Goal: Transaction & Acquisition: Book appointment/travel/reservation

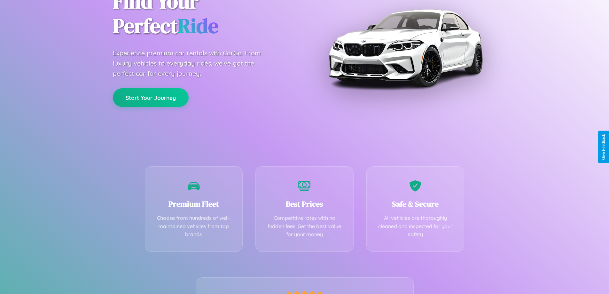
scroll to position [126, 0]
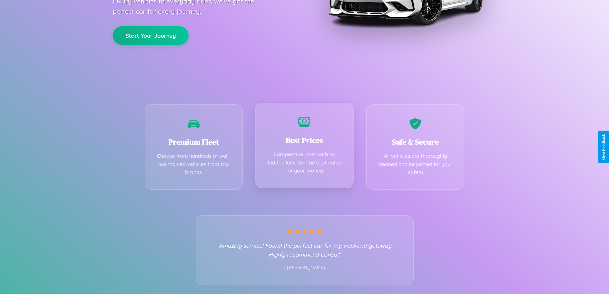
click at [304, 147] on div "Best Prices Competitive rates with no hidden fees. Get the best value for your …" at bounding box center [304, 145] width 98 height 85
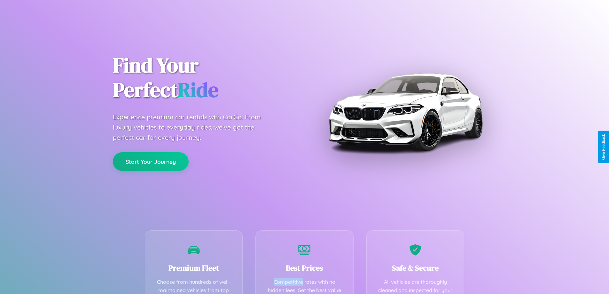
scroll to position [186, 0]
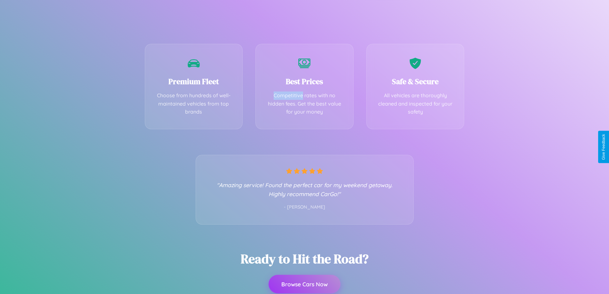
click at [304, 284] on button "Browse Cars Now" at bounding box center [305, 284] width 72 height 19
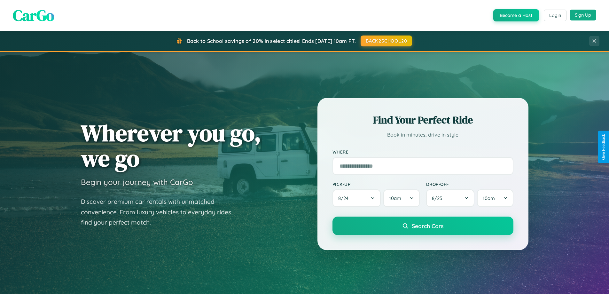
click at [583, 15] on button "Sign Up" at bounding box center [583, 15] width 27 height 11
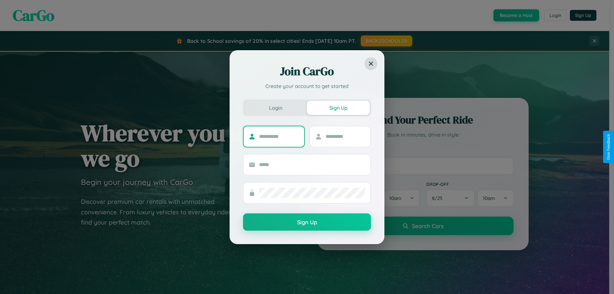
click at [279, 136] on input "text" at bounding box center [279, 136] width 40 height 10
type input "******"
click at [345, 136] on input "text" at bounding box center [346, 136] width 40 height 10
type input "******"
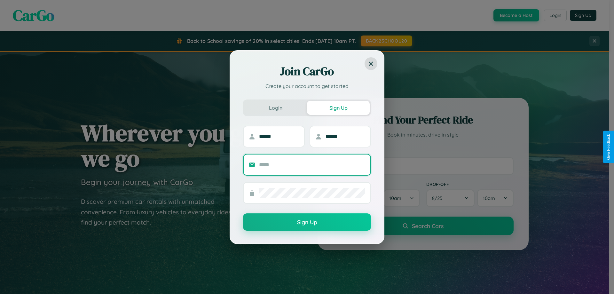
click at [312, 164] on input "text" at bounding box center [312, 165] width 106 height 10
type input "**********"
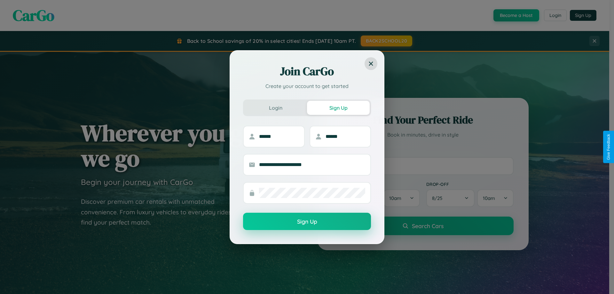
click at [307, 222] on button "Sign Up" at bounding box center [307, 221] width 128 height 17
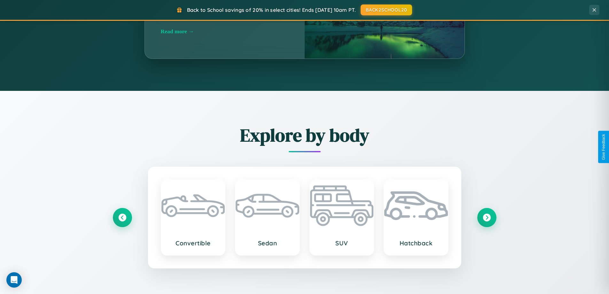
scroll to position [1027, 0]
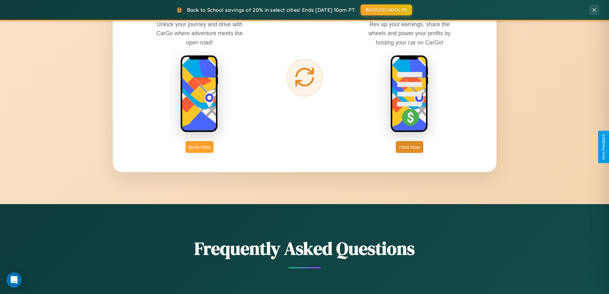
click at [200, 147] on button "Book Now" at bounding box center [199, 147] width 28 height 12
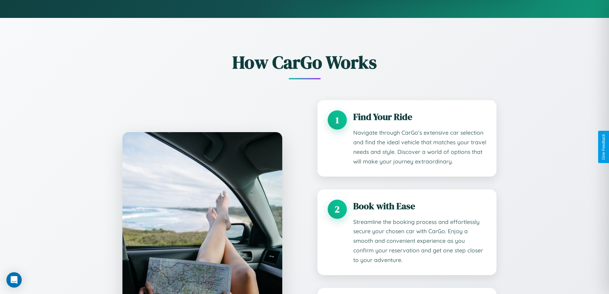
scroll to position [533, 0]
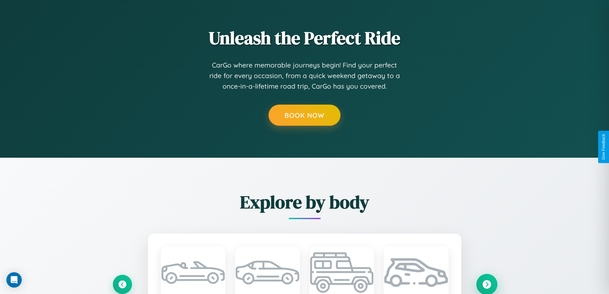
click at [487, 284] on icon at bounding box center [486, 284] width 9 height 9
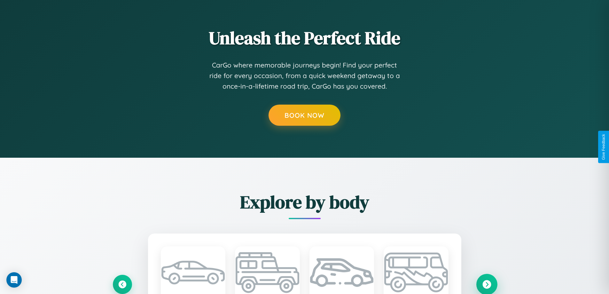
click at [487, 284] on icon at bounding box center [486, 284] width 9 height 9
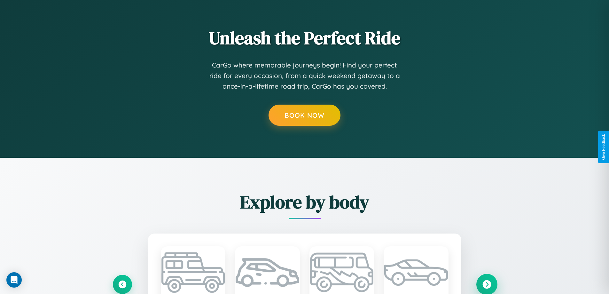
click at [487, 284] on icon at bounding box center [486, 284] width 9 height 9
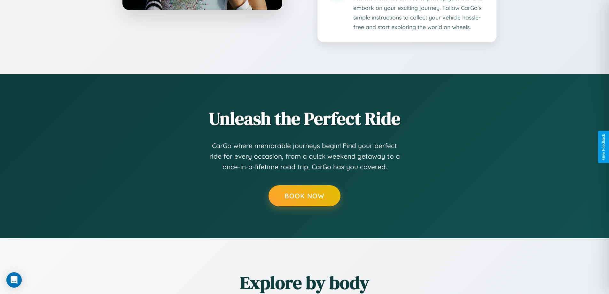
scroll to position [335, 0]
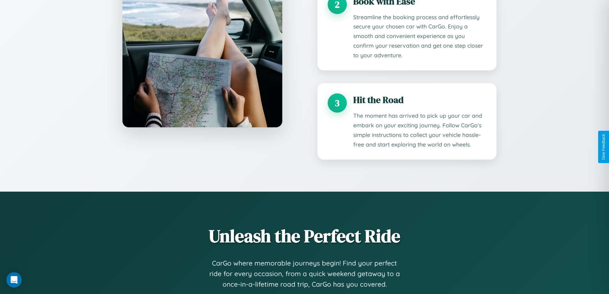
click at [487, 284] on div "Unleash the Perfect Ride CarGo where memorable journeys begin! Find your perfec…" at bounding box center [304, 274] width 409 height 100
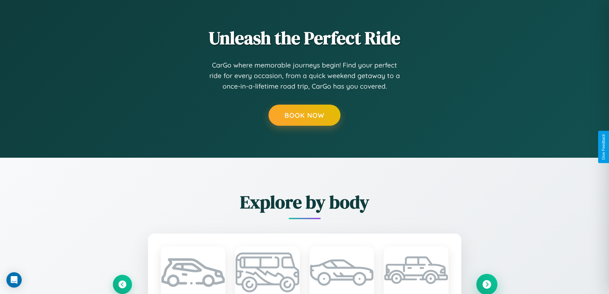
click at [487, 284] on icon at bounding box center [486, 284] width 9 height 9
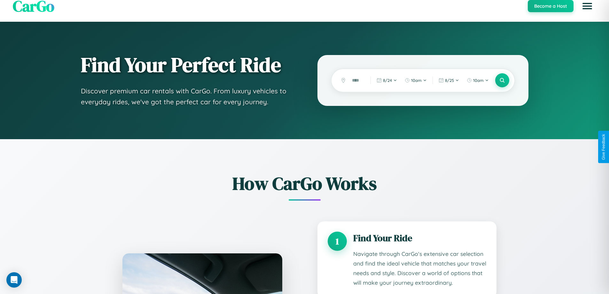
scroll to position [0, 0]
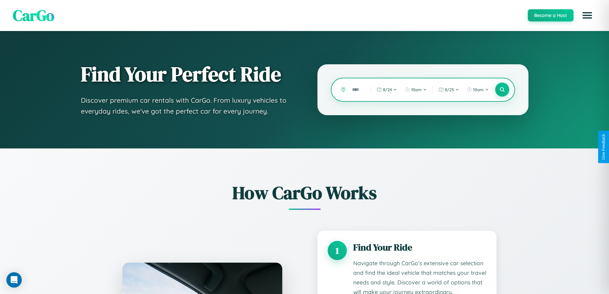
click at [357, 90] on input "text" at bounding box center [356, 89] width 15 height 11
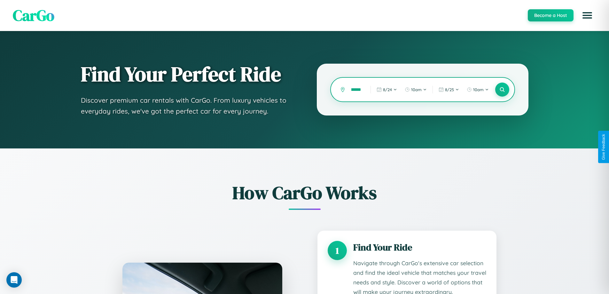
scroll to position [0, 7]
type input "*******"
click at [502, 90] on icon at bounding box center [502, 90] width 6 height 6
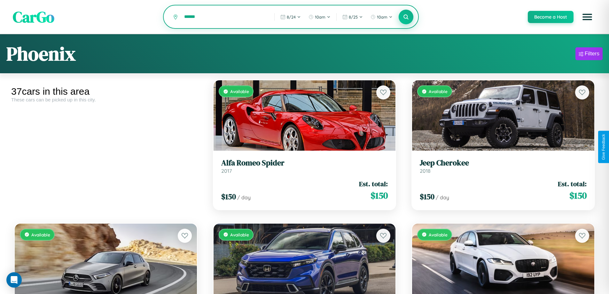
type input "******"
click at [406, 17] on icon at bounding box center [406, 17] width 6 height 6
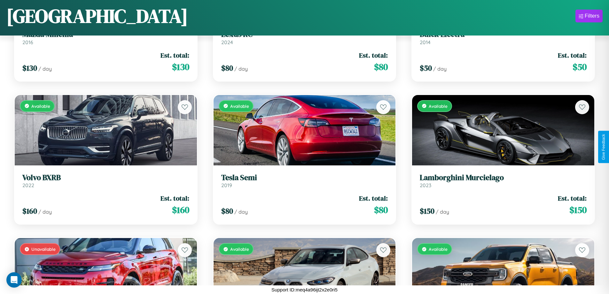
scroll to position [520, 0]
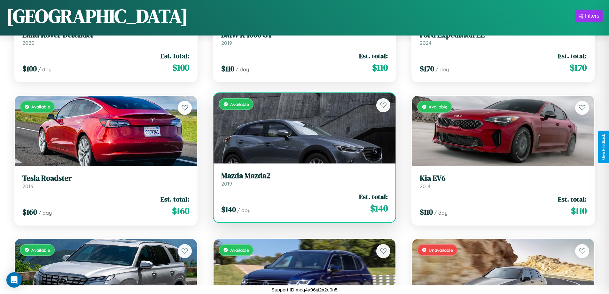
click at [302, 181] on link "Mazda Mazda2 2019" at bounding box center [304, 179] width 167 height 16
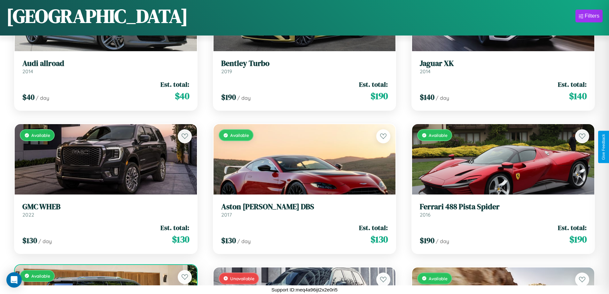
scroll to position [1378, 0]
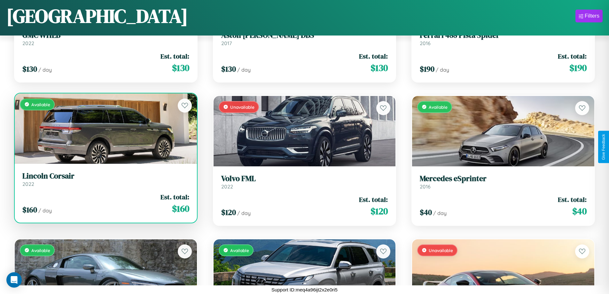
click at [105, 131] on div "Available" at bounding box center [106, 128] width 182 height 70
click at [105, 129] on div "Available" at bounding box center [106, 128] width 182 height 70
click at [105, 128] on div "Available" at bounding box center [106, 128] width 182 height 70
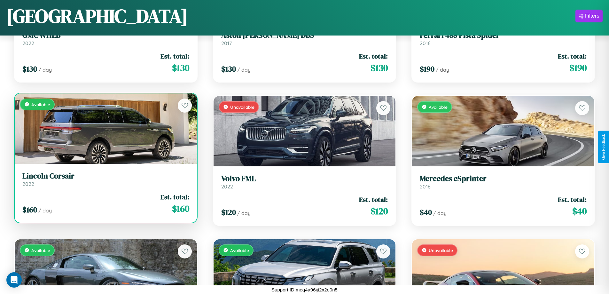
click at [105, 128] on div "Available" at bounding box center [106, 128] width 182 height 70
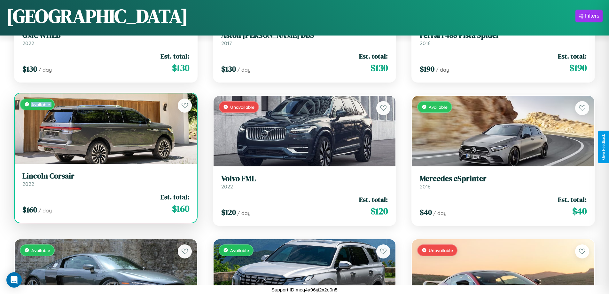
click at [105, 128] on div "Available" at bounding box center [106, 128] width 182 height 70
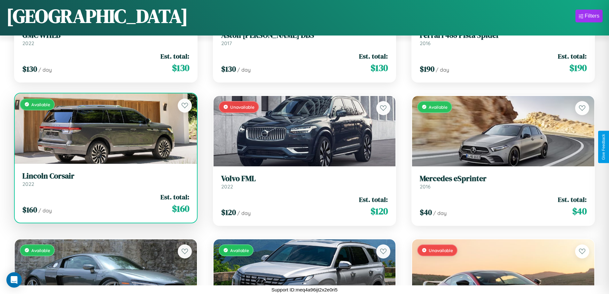
click at [105, 128] on div "Available" at bounding box center [106, 128] width 182 height 70
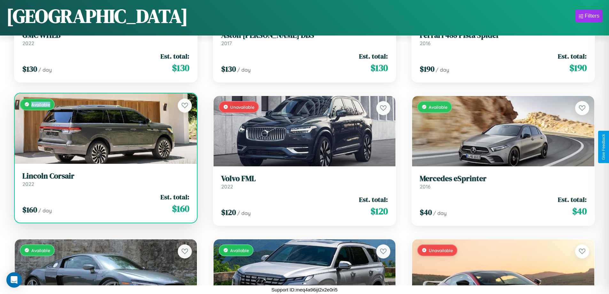
click at [105, 128] on div "Available" at bounding box center [106, 128] width 182 height 70
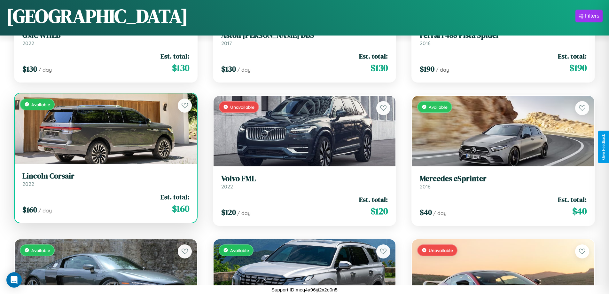
click at [105, 179] on h3 "Lincoln Corsair" at bounding box center [105, 175] width 167 height 9
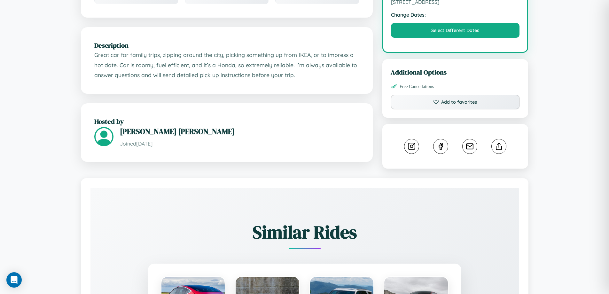
scroll to position [210, 0]
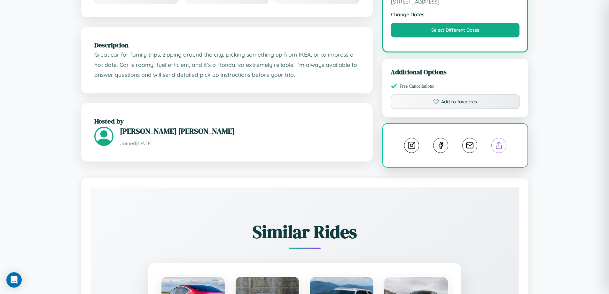
click at [499, 146] on line at bounding box center [499, 144] width 0 height 4
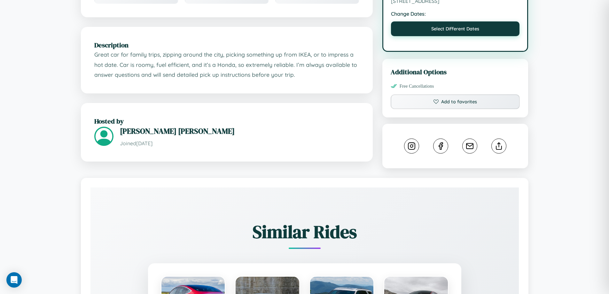
click at [455, 30] on button "Select Different Dates" at bounding box center [455, 28] width 129 height 15
select select "*"
select select "****"
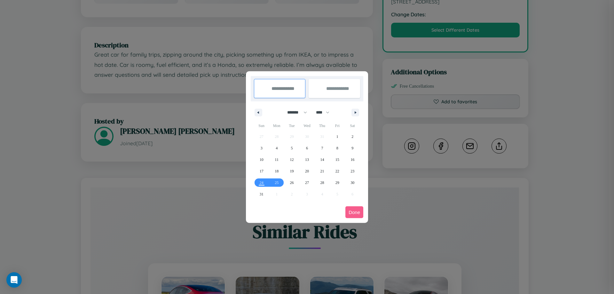
drag, startPoint x: 294, startPoint y: 112, endPoint x: 307, endPoint y: 128, distance: 20.5
click at [294, 112] on select "******* ******** ***** ***** *** **** **** ****** ********* ******* ******** **…" at bounding box center [295, 112] width 27 height 11
select select "*"
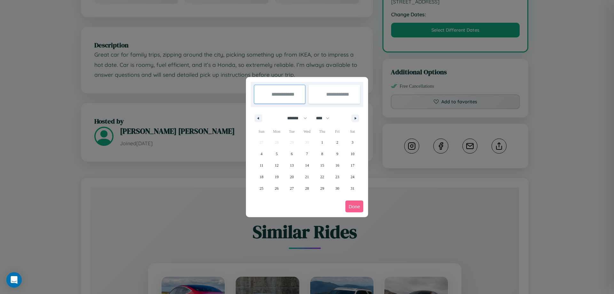
drag, startPoint x: 326, startPoint y: 118, endPoint x: 307, endPoint y: 128, distance: 21.2
click at [326, 118] on select "**** **** **** **** **** **** **** **** **** **** **** **** **** **** **** ****…" at bounding box center [322, 118] width 19 height 11
select select "****"
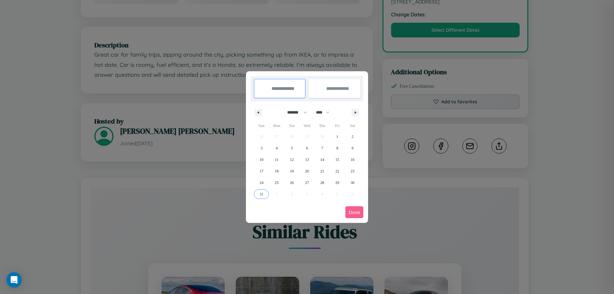
click at [261, 194] on span "31" at bounding box center [262, 194] width 4 height 12
type input "**********"
click at [355, 112] on icon "button" at bounding box center [356, 112] width 3 height 3
select select "*"
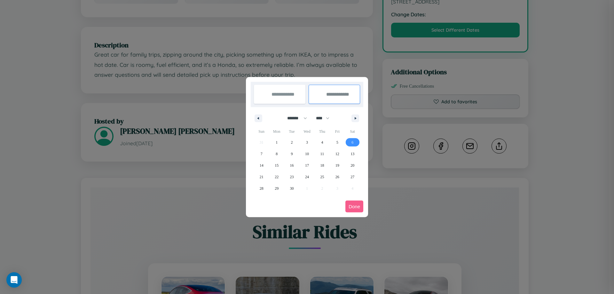
click at [352, 142] on span "6" at bounding box center [352, 143] width 2 height 12
type input "**********"
select select "*"
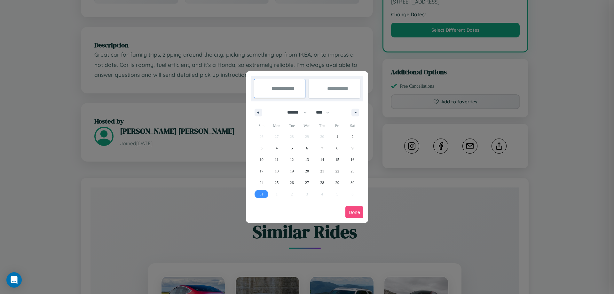
click at [354, 212] on button "Done" at bounding box center [354, 212] width 18 height 12
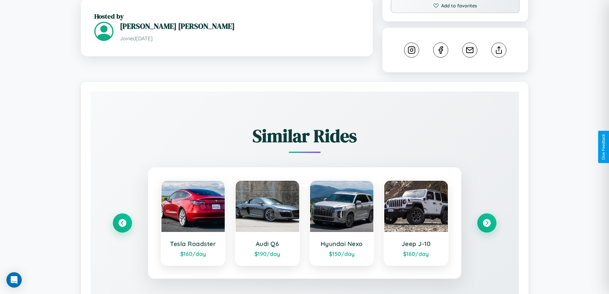
scroll to position [348, 0]
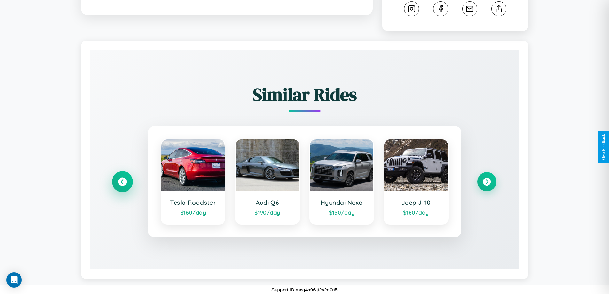
click at [122, 182] on icon at bounding box center [122, 181] width 9 height 9
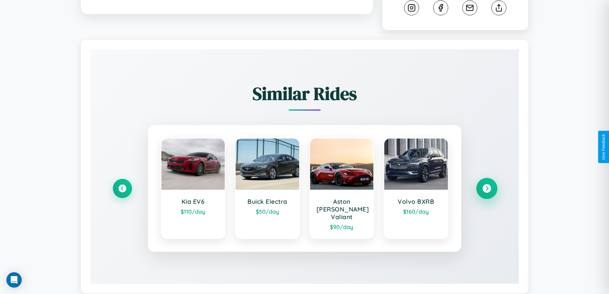
click at [487, 185] on icon at bounding box center [486, 188] width 9 height 9
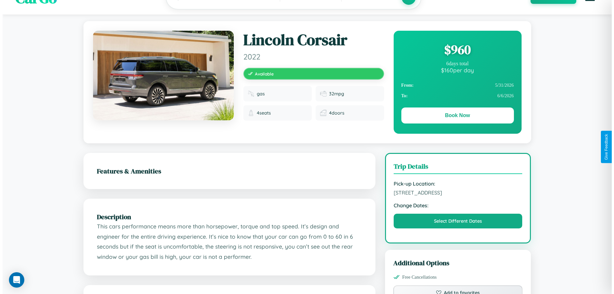
scroll to position [0, 0]
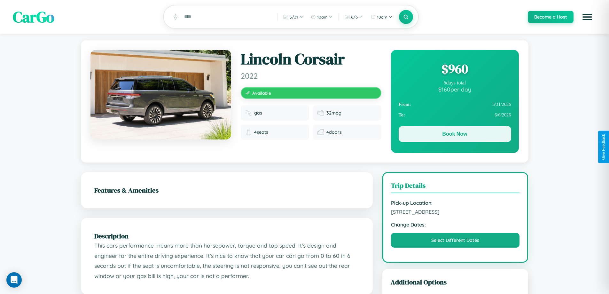
click at [455, 136] on button "Book Now" at bounding box center [455, 134] width 113 height 16
